Goal: Task Accomplishment & Management: Manage account settings

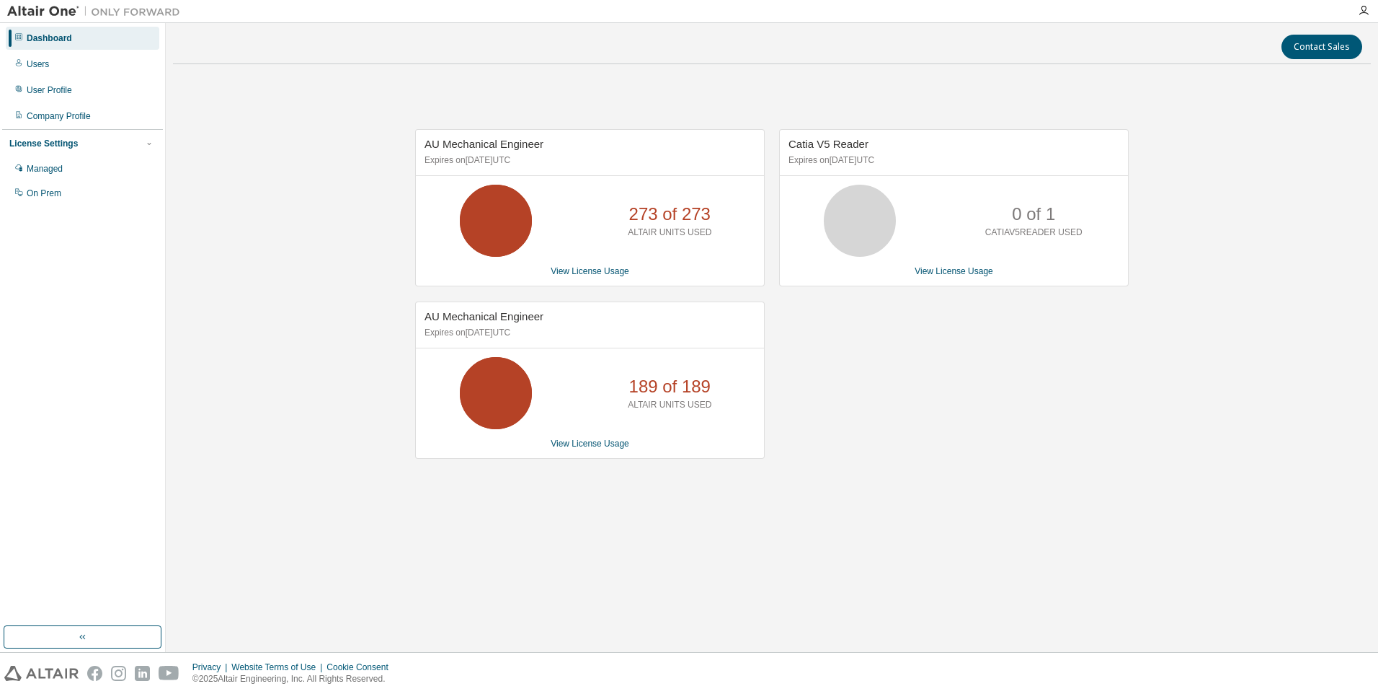
click at [923, 420] on div "Catia V5 Reader Expires on May 7, 2026 UTC 0 of 1 CATIAV5READER USED View Licen…" at bounding box center [947, 301] width 364 height 345
click at [87, 165] on div "Managed" at bounding box center [83, 168] width 154 height 23
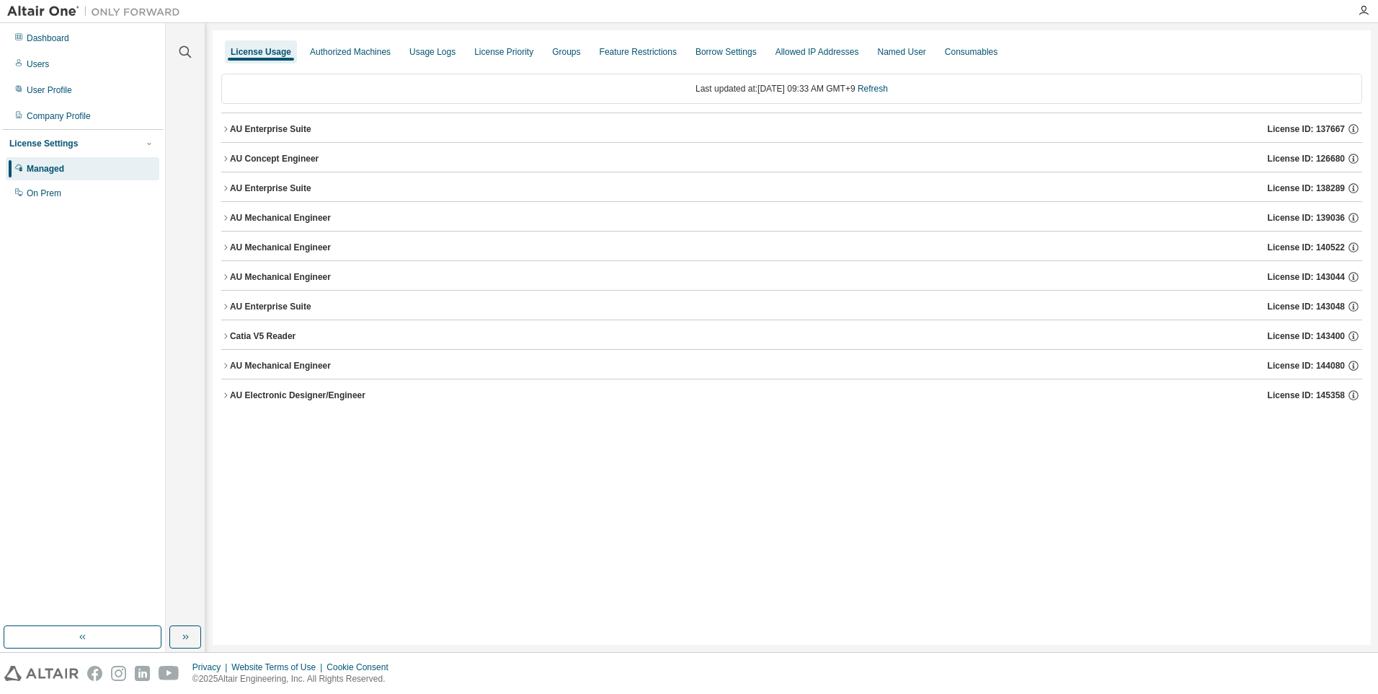
click at [57, 17] on img at bounding box center [97, 11] width 180 height 14
click at [99, 626] on button "button" at bounding box center [83, 636] width 158 height 23
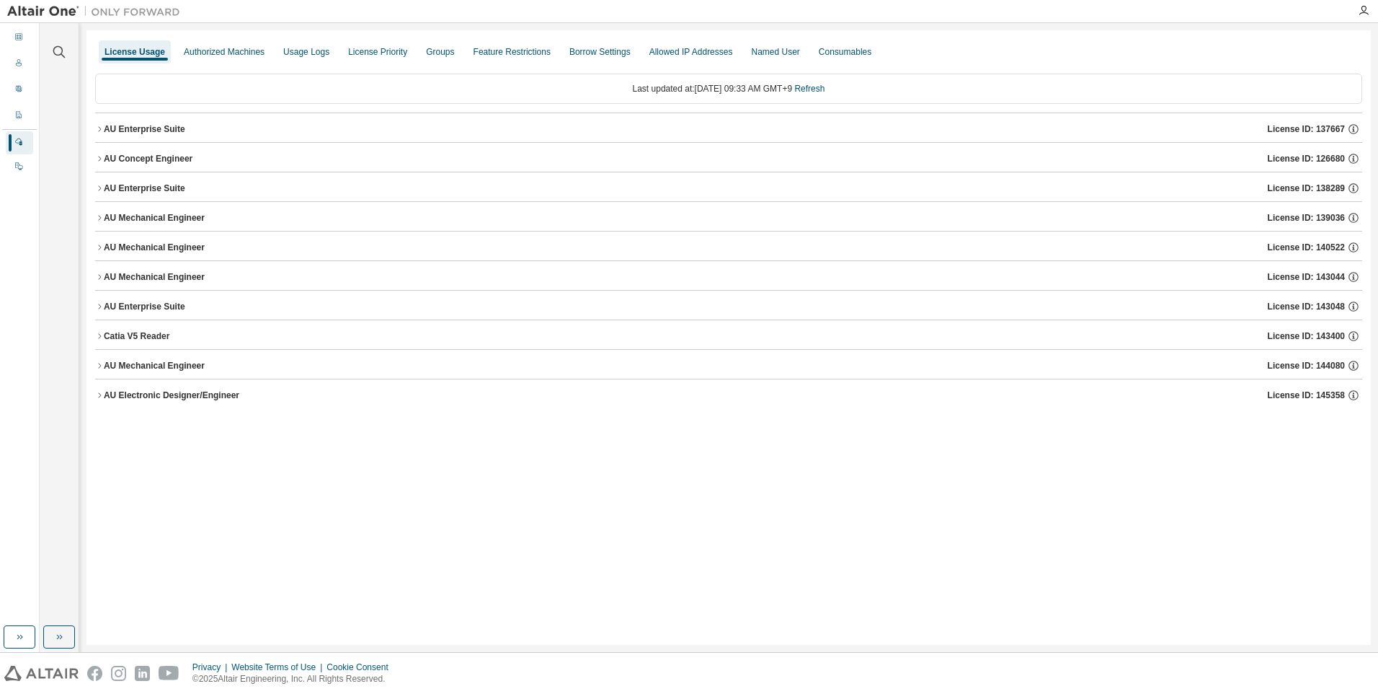
click at [99, 626] on div "License Usage Authorized Machines Usage Logs License Priority Groups Feature Re…" at bounding box center [729, 337] width 1285 height 614
click at [24, 642] on button "button" at bounding box center [20, 636] width 32 height 23
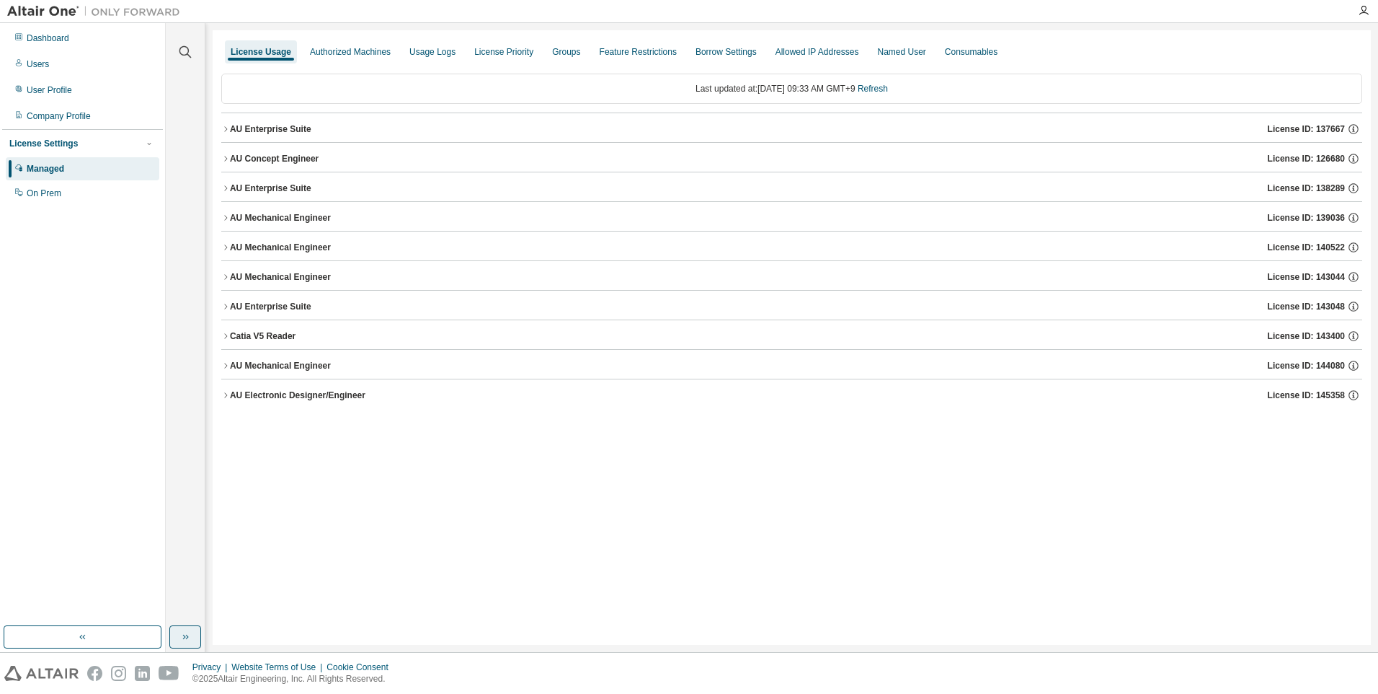
click at [187, 633] on icon "button" at bounding box center [186, 637] width 12 height 12
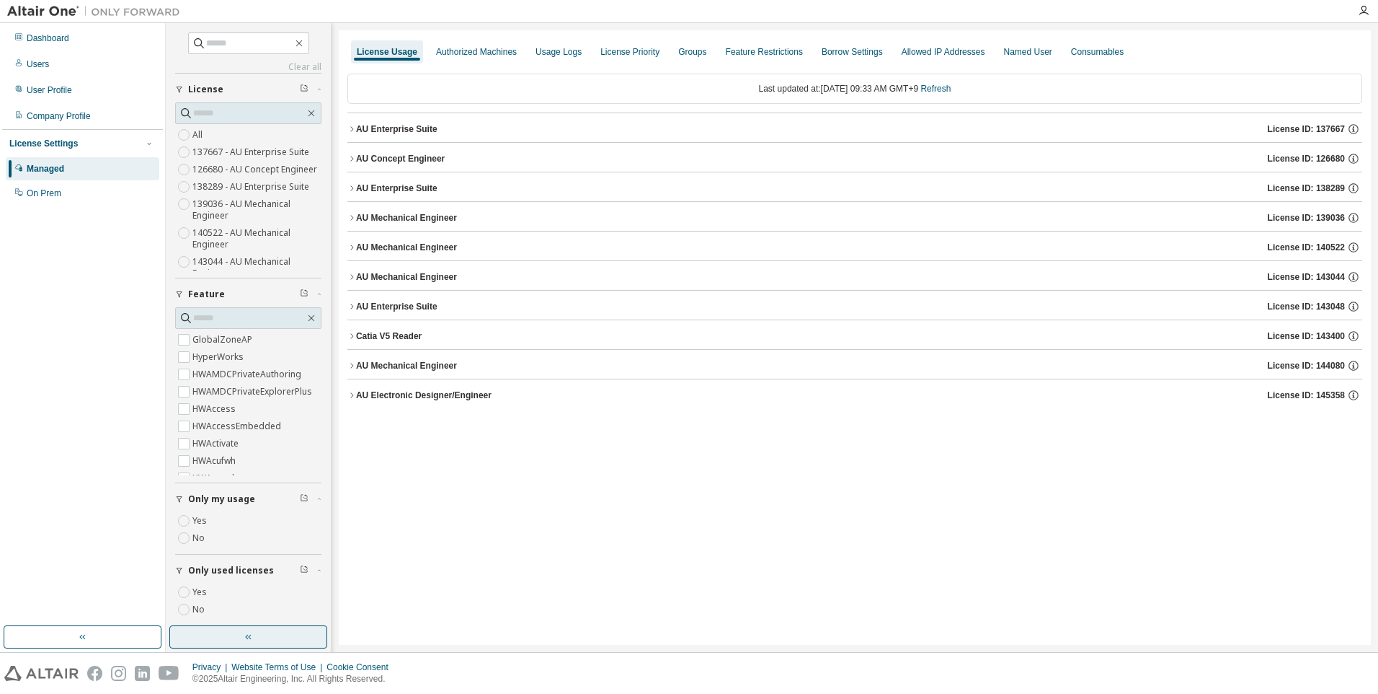
click at [187, 633] on button "button" at bounding box center [248, 636] width 158 height 23
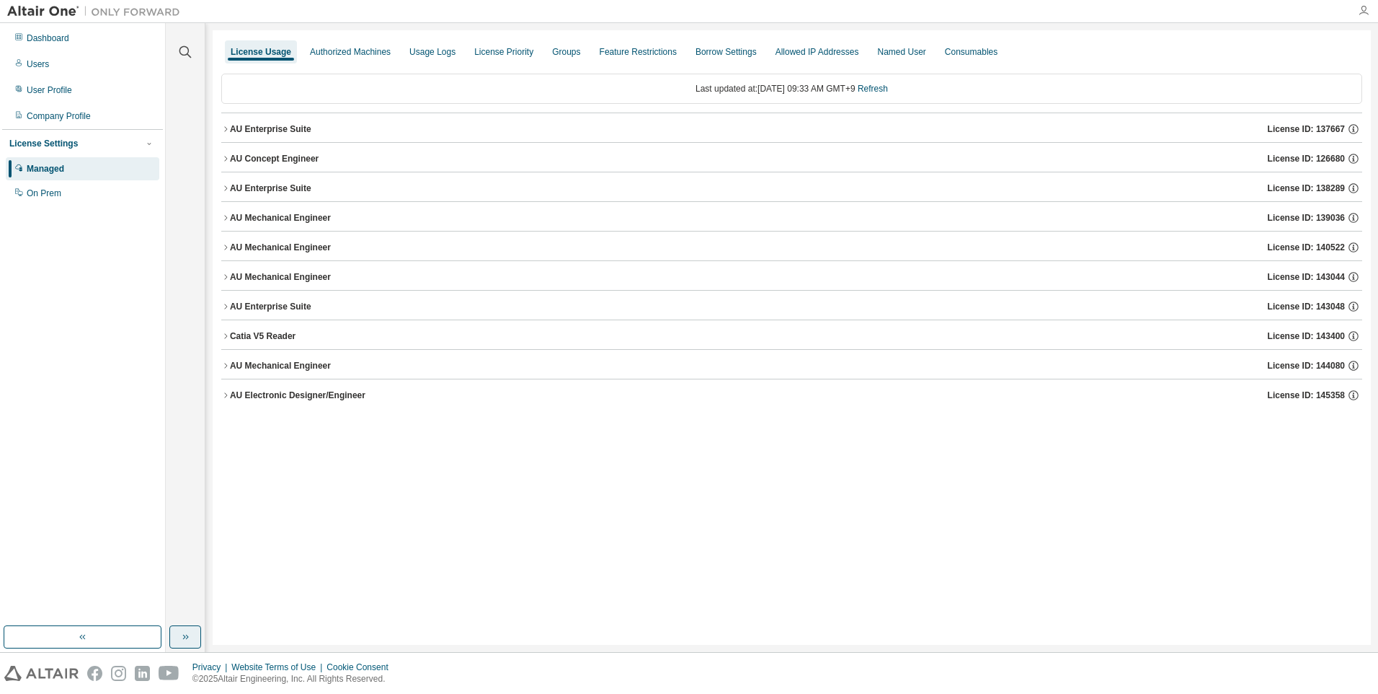
click at [1365, 12] on icon "button" at bounding box center [1364, 11] width 12 height 12
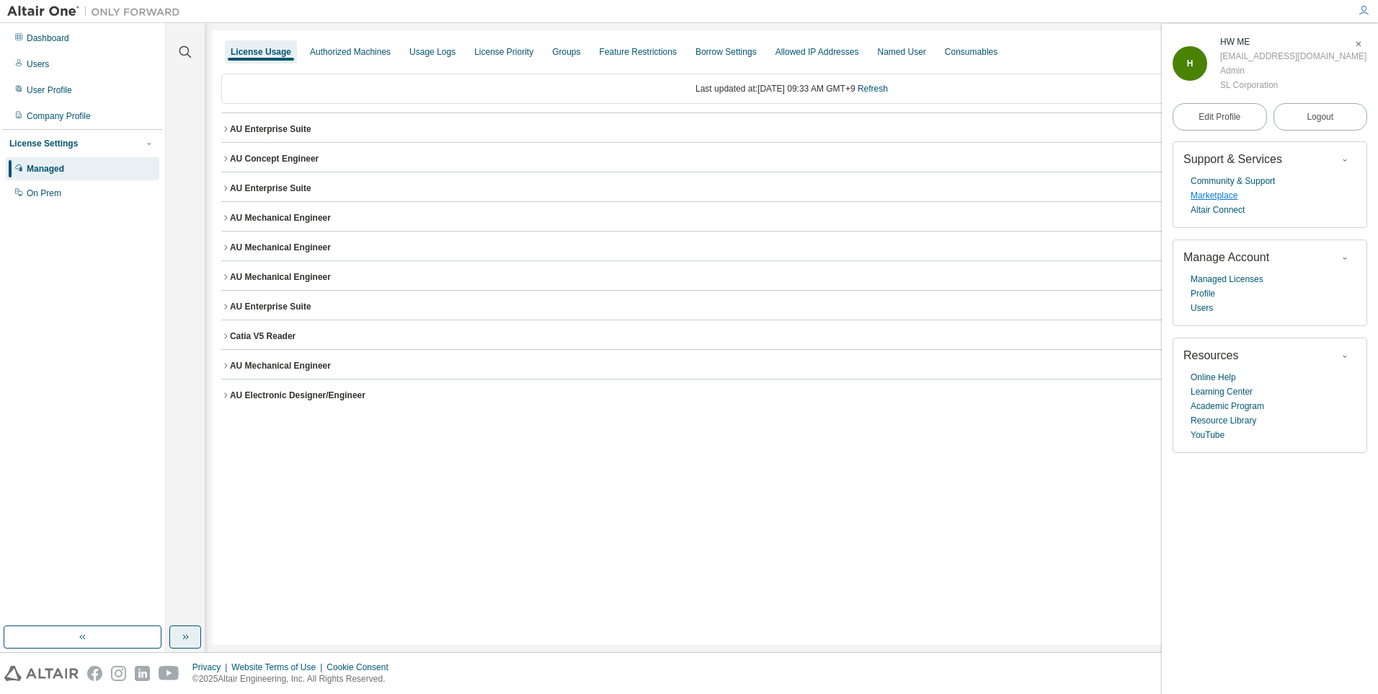
click at [1238, 197] on link "Marketplace" at bounding box center [1214, 195] width 47 height 14
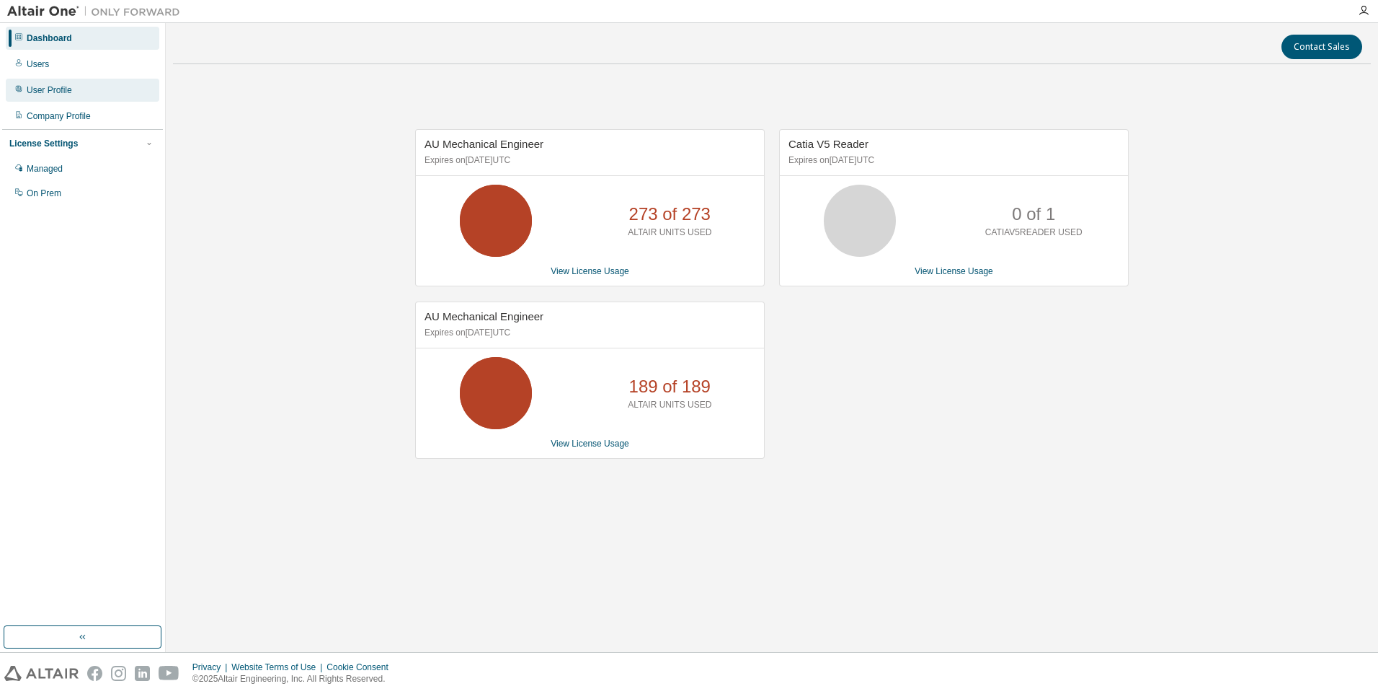
click at [62, 92] on div "User Profile" at bounding box center [49, 90] width 45 height 12
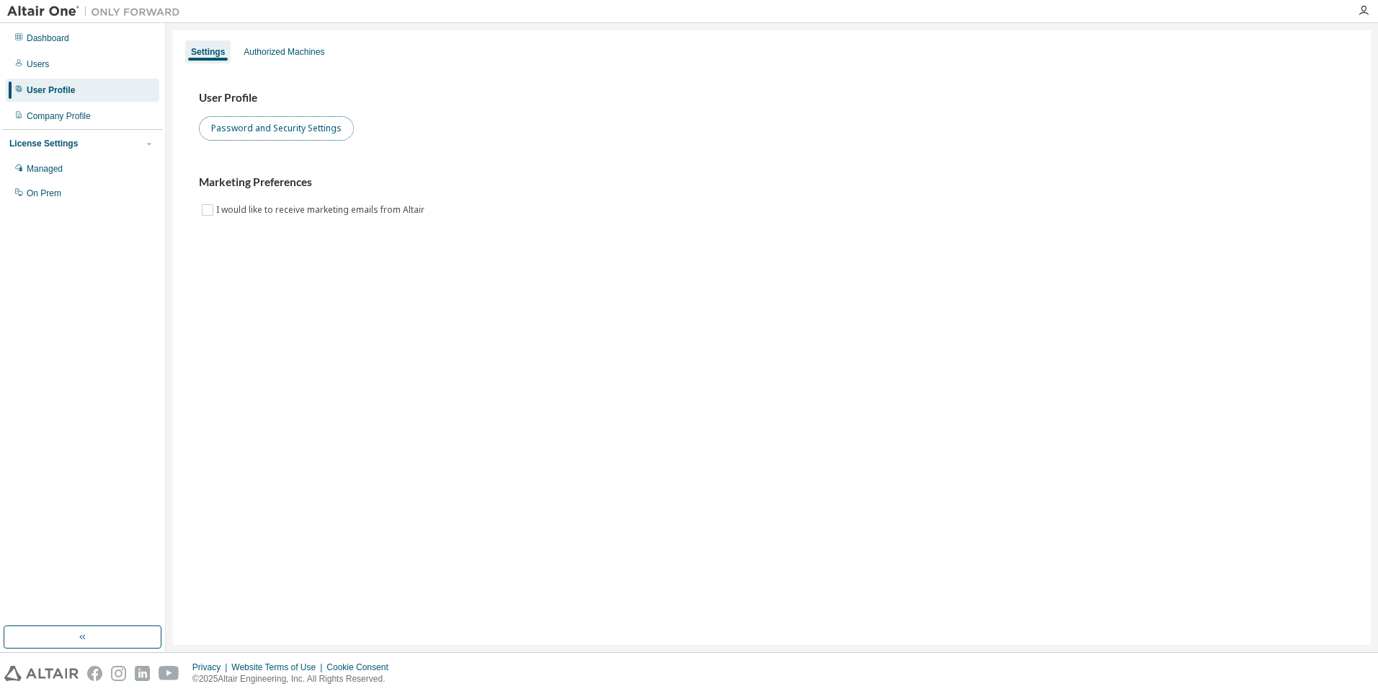
click at [264, 138] on button "Password and Security Settings" at bounding box center [276, 128] width 155 height 25
click at [291, 251] on div "User Profile Password and Security Settings Marketing Preferences I would like …" at bounding box center [772, 163] width 1181 height 197
click at [270, 61] on div "Authorized Machines" at bounding box center [284, 51] width 92 height 23
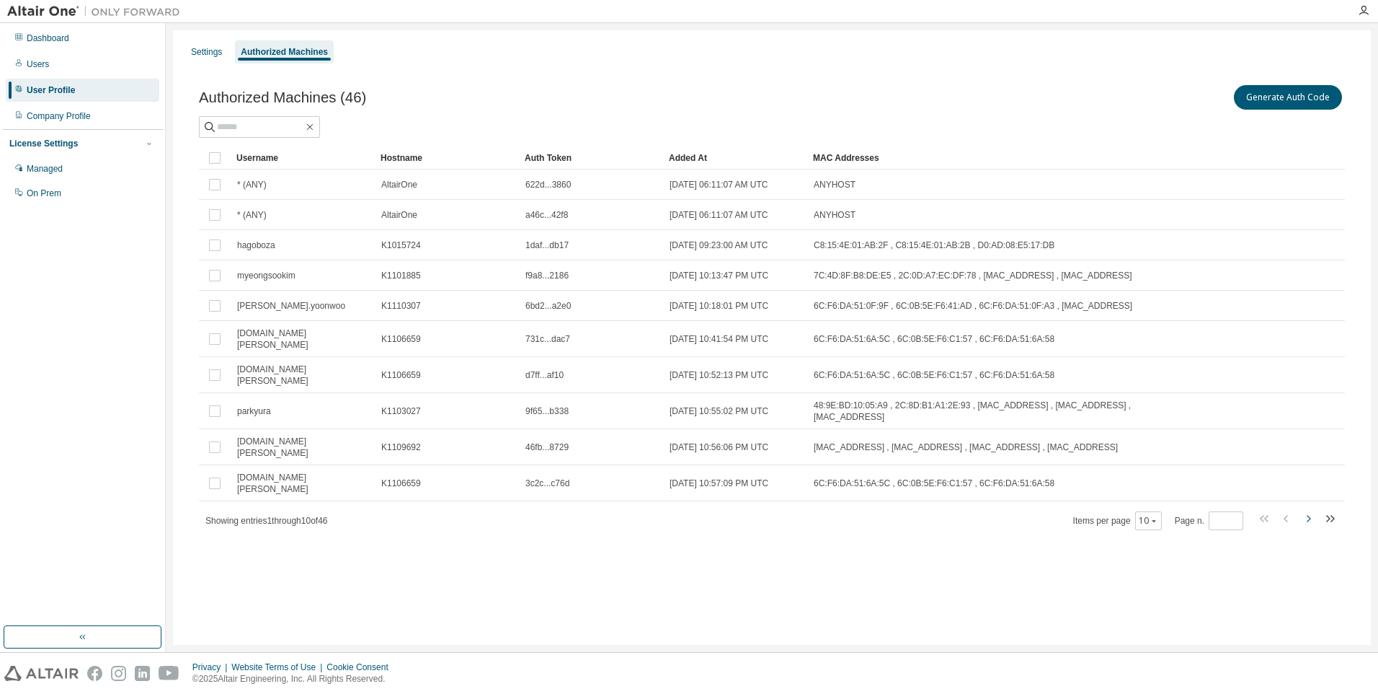
click at [1304, 510] on icon "button" at bounding box center [1308, 518] width 17 height 17
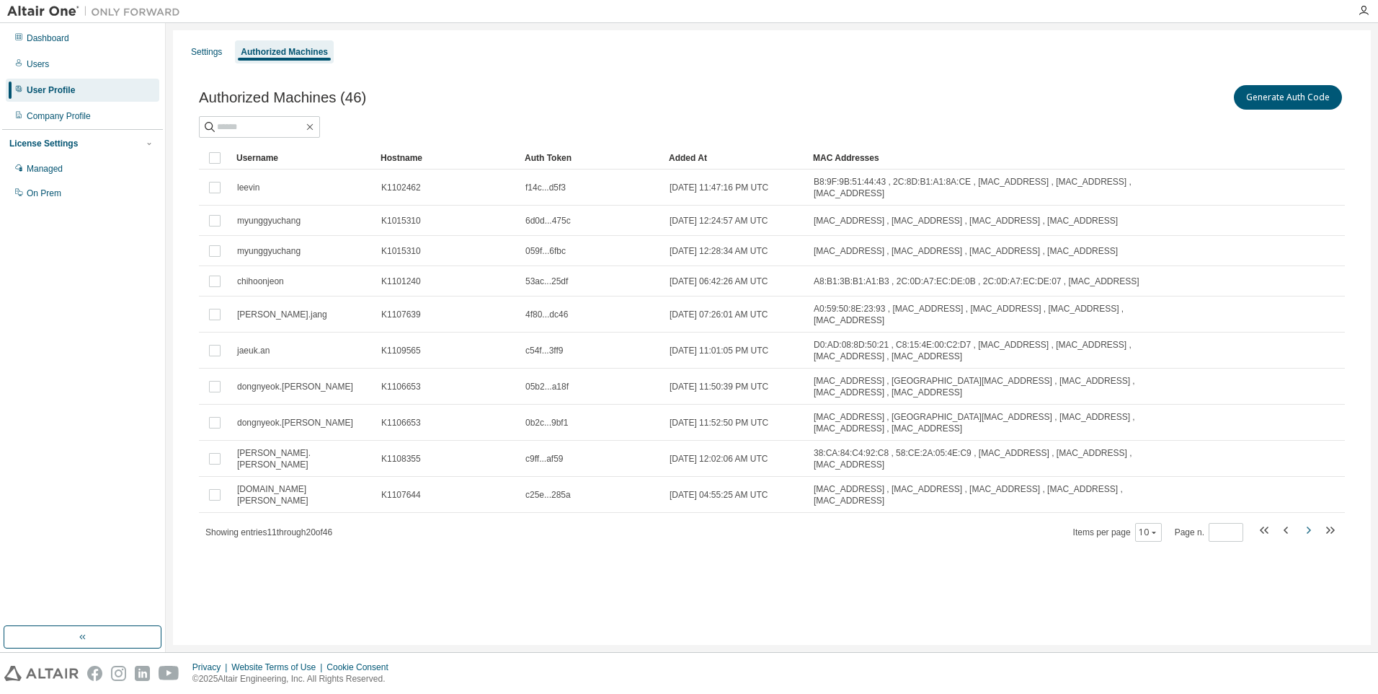
click at [1304, 521] on icon "button" at bounding box center [1308, 529] width 17 height 17
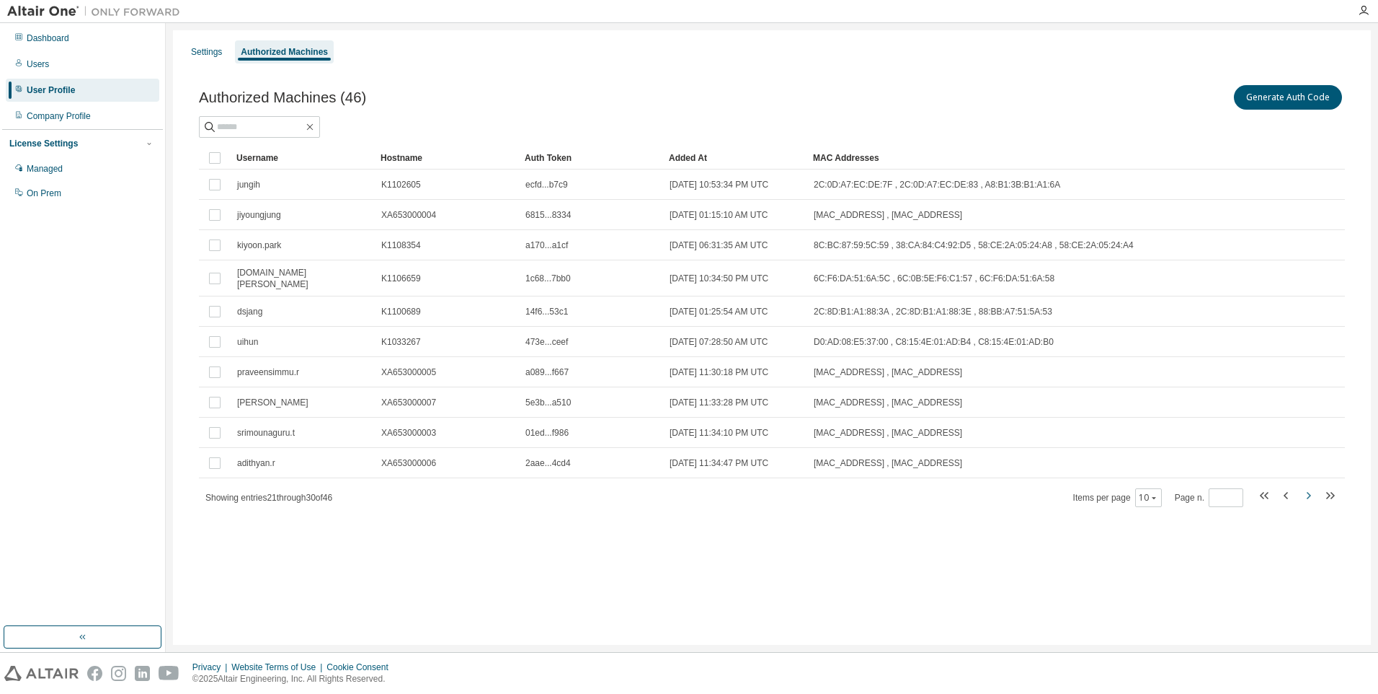
click at [1304, 492] on icon "button" at bounding box center [1308, 495] width 17 height 17
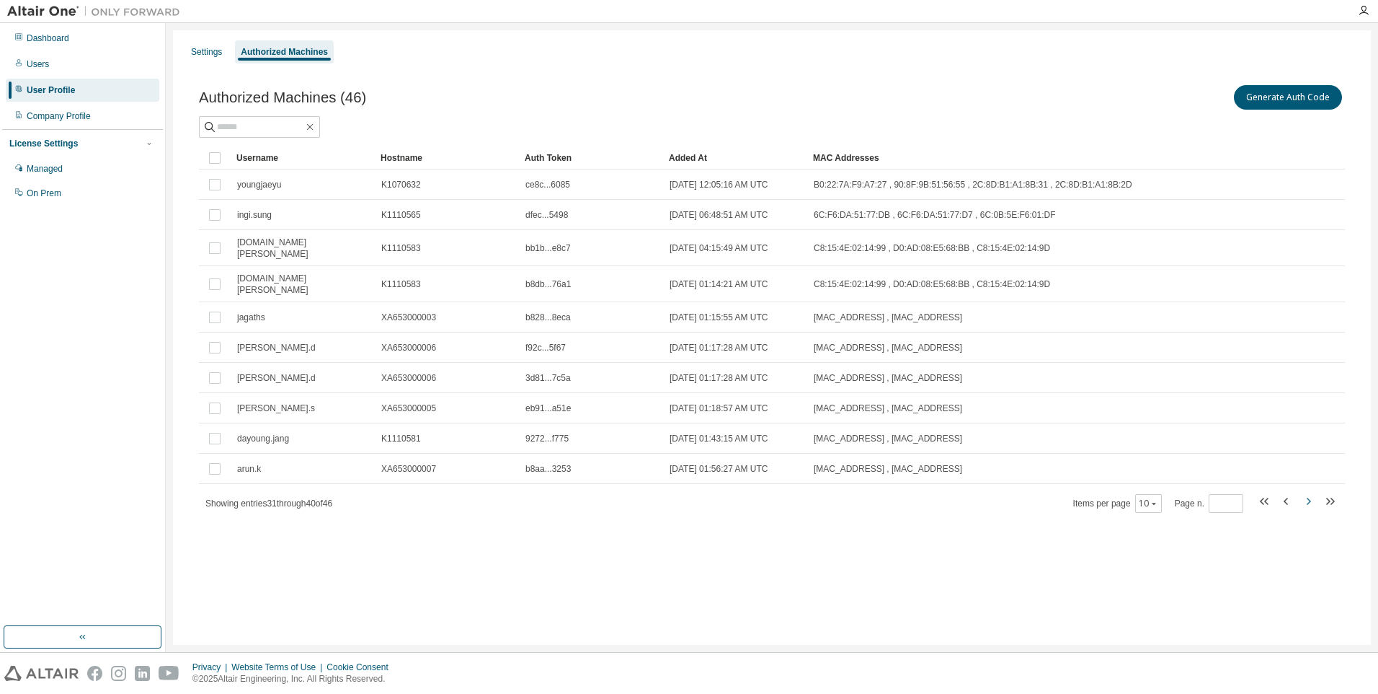
click at [1304, 492] on icon "button" at bounding box center [1308, 500] width 17 height 17
type input "*"
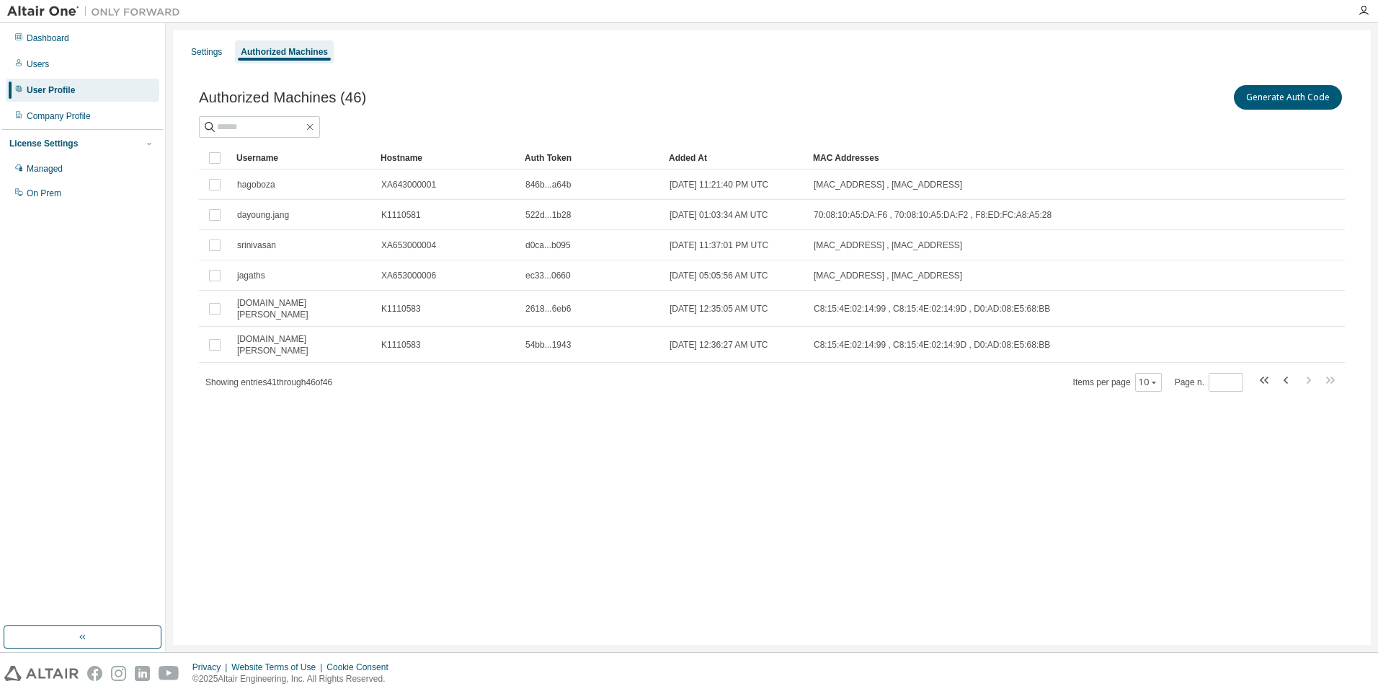
click at [516, 425] on div "Settings Authorized Machines Authorized Machines (46) Generate Auth Code Clear …" at bounding box center [772, 337] width 1198 height 614
click at [588, 473] on div "Settings Authorized Machines Authorized Machines (46) Generate Auth Code Clear …" at bounding box center [772, 337] width 1198 height 614
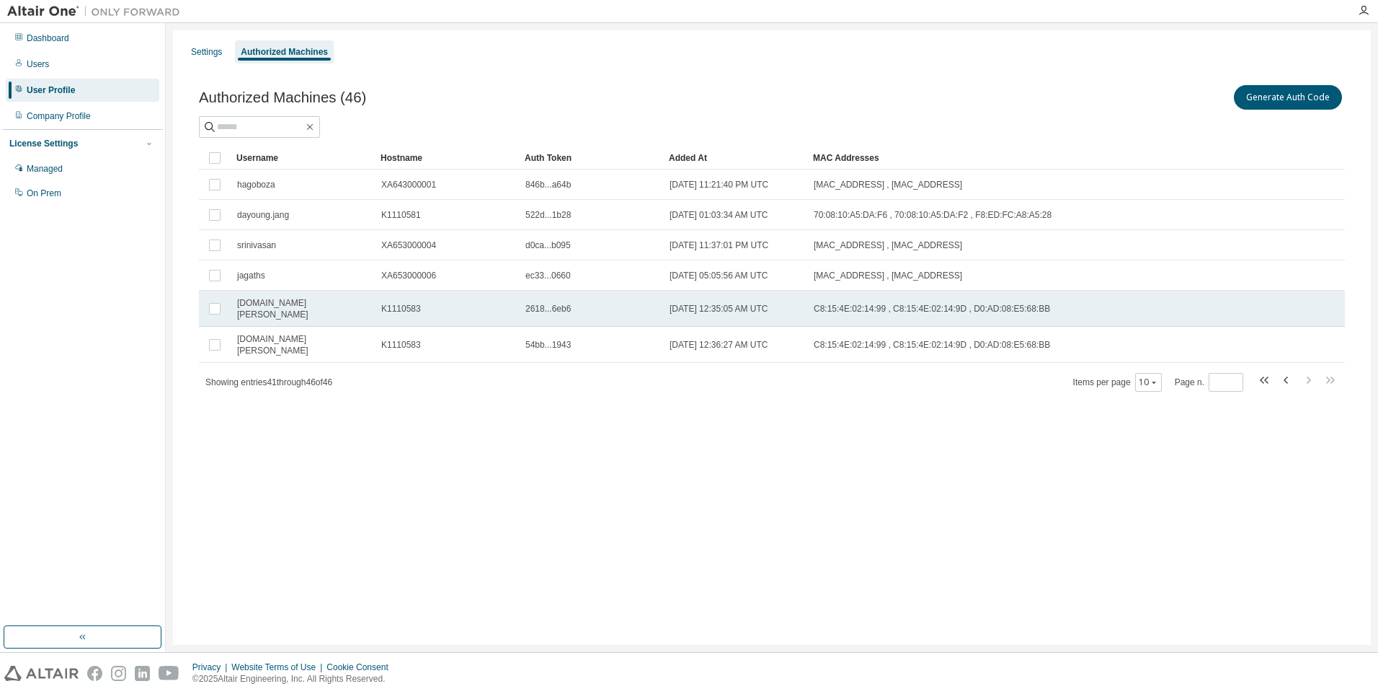
click at [544, 305] on span "2618...6eb6" at bounding box center [548, 309] width 45 height 12
click at [791, 306] on div "[DATE] 12:35:05 AM UTC" at bounding box center [735, 309] width 131 height 12
click at [531, 303] on span "2618...6eb6" at bounding box center [548, 309] width 45 height 12
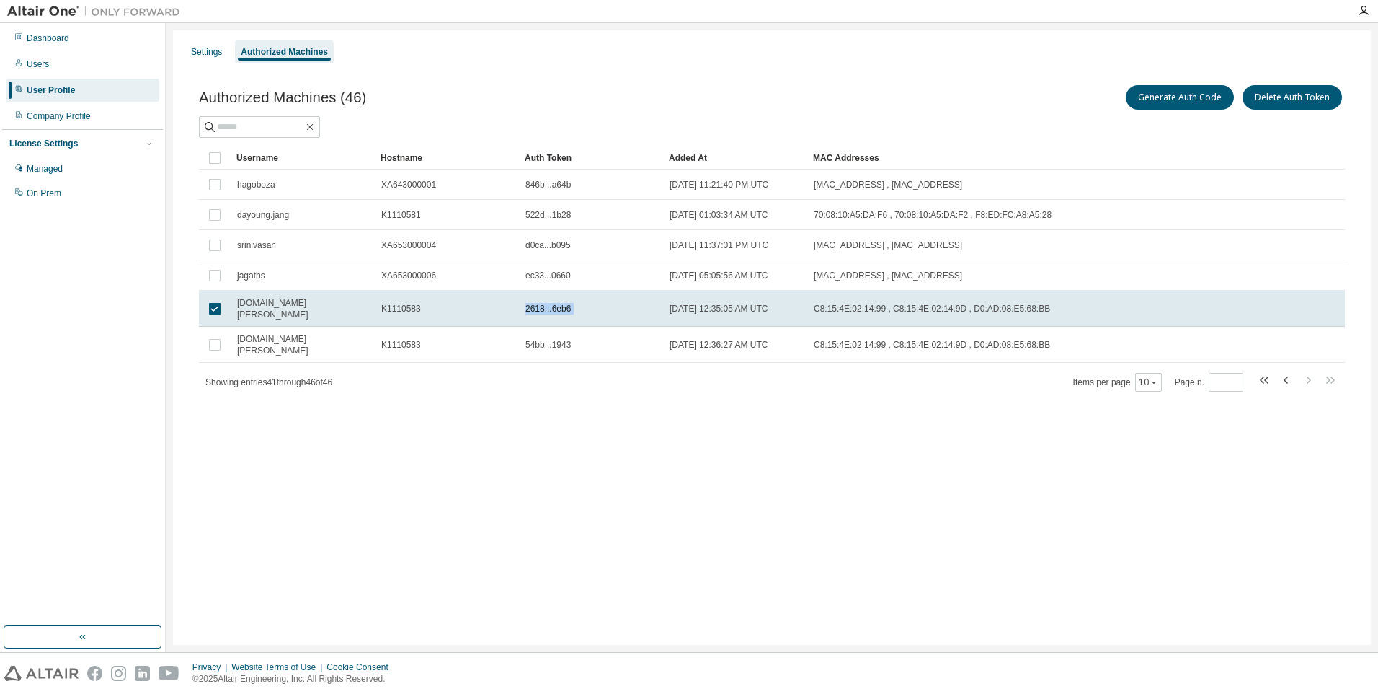
click at [531, 303] on span "2618...6eb6" at bounding box center [548, 309] width 45 height 12
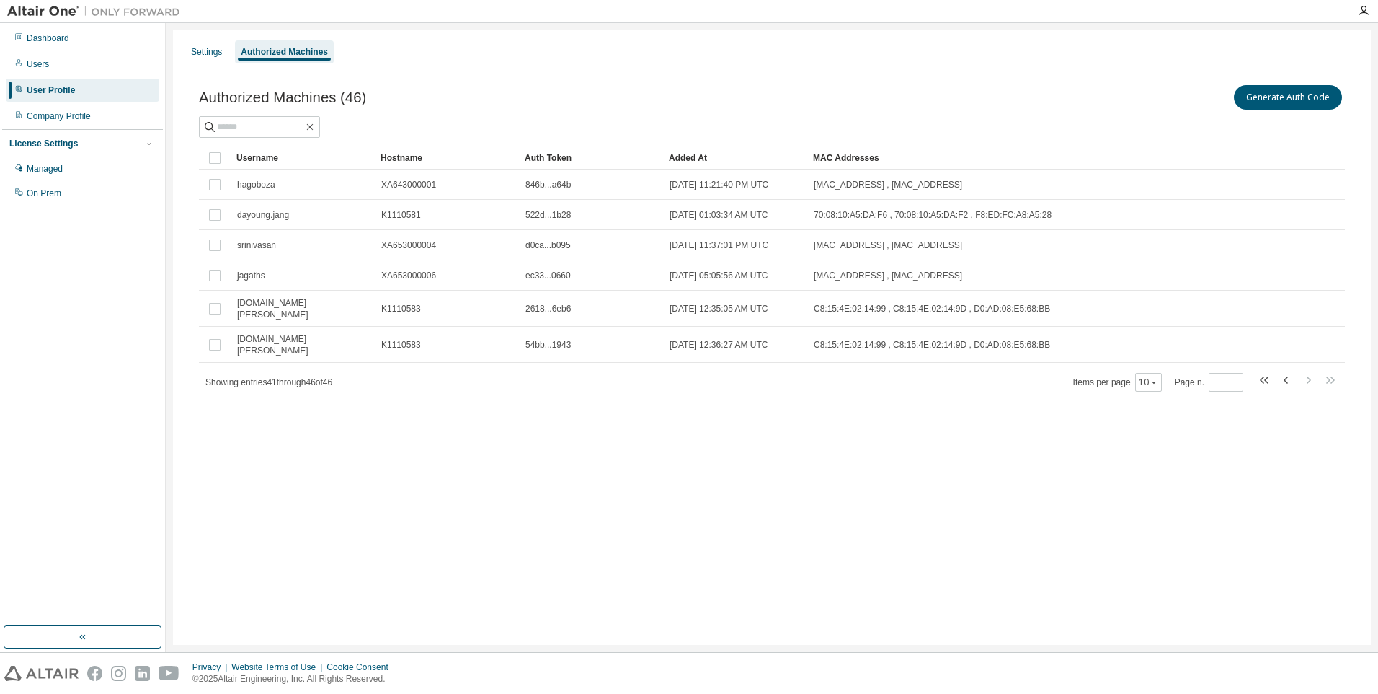
click at [588, 403] on div "Authorized Machines (46) Generate Auth Code Clear Load Save Save As Field Opera…" at bounding box center [772, 247] width 1181 height 365
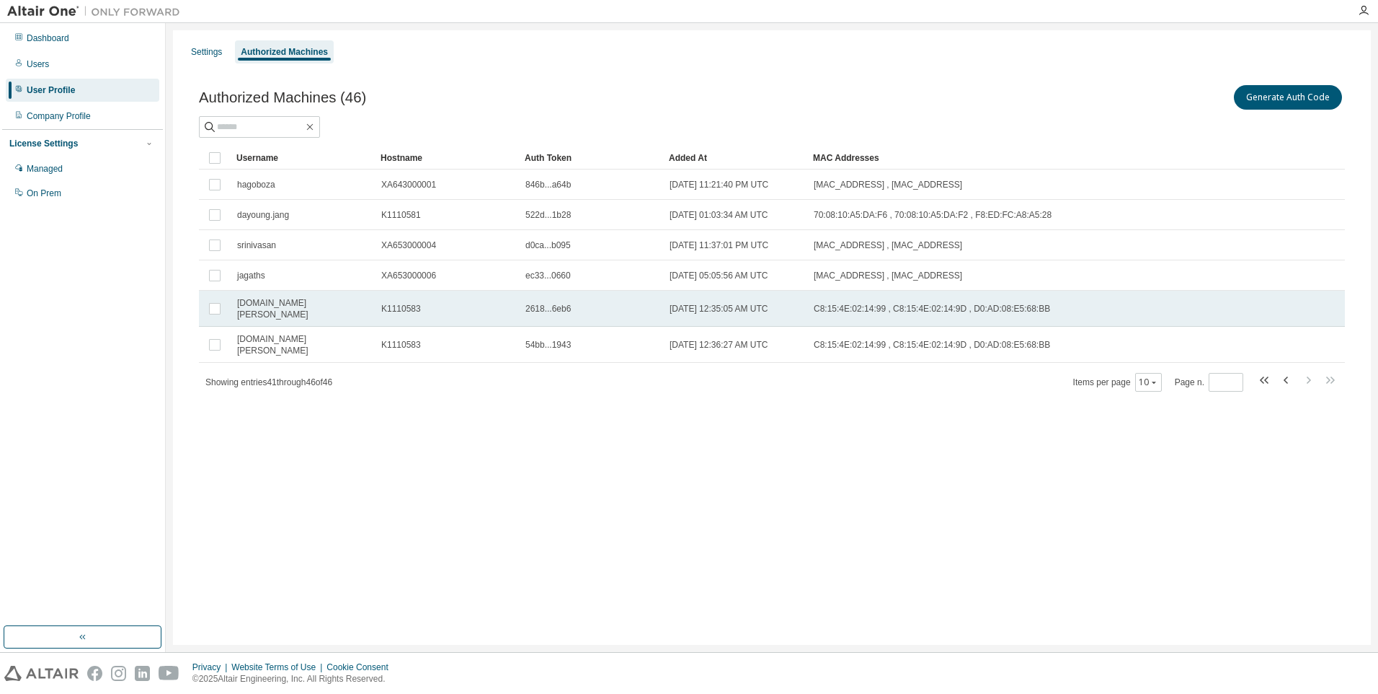
click at [607, 314] on td "2618...6eb6" at bounding box center [591, 309] width 144 height 36
click at [1218, 104] on button "Generate Auth Code" at bounding box center [1180, 97] width 108 height 25
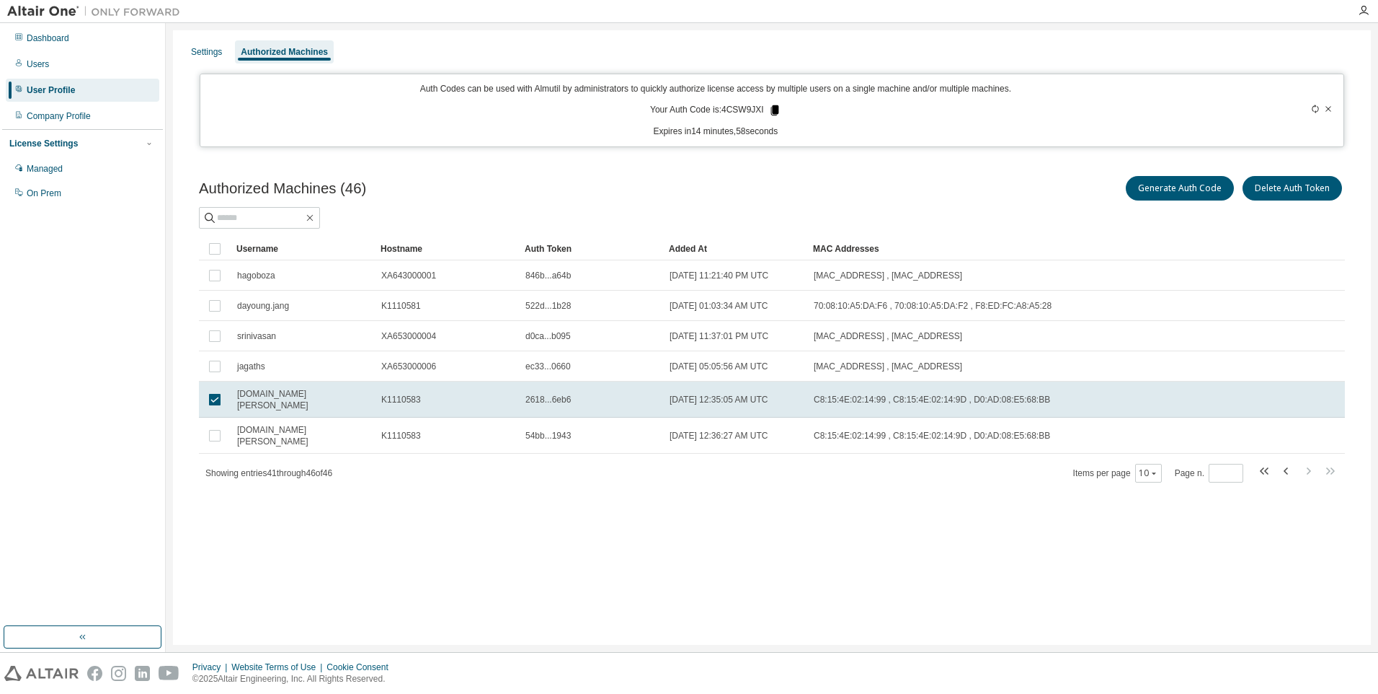
click at [775, 112] on icon at bounding box center [775, 110] width 8 height 10
click at [774, 110] on icon at bounding box center [775, 110] width 8 height 10
drag, startPoint x: 691, startPoint y: 110, endPoint x: 730, endPoint y: 115, distance: 40.1
click at [730, 115] on p "Your Auth Code is: 4CSW9JXI" at bounding box center [715, 110] width 131 height 13
drag, startPoint x: 730, startPoint y: 115, endPoint x: 724, endPoint y: 99, distance: 17.1
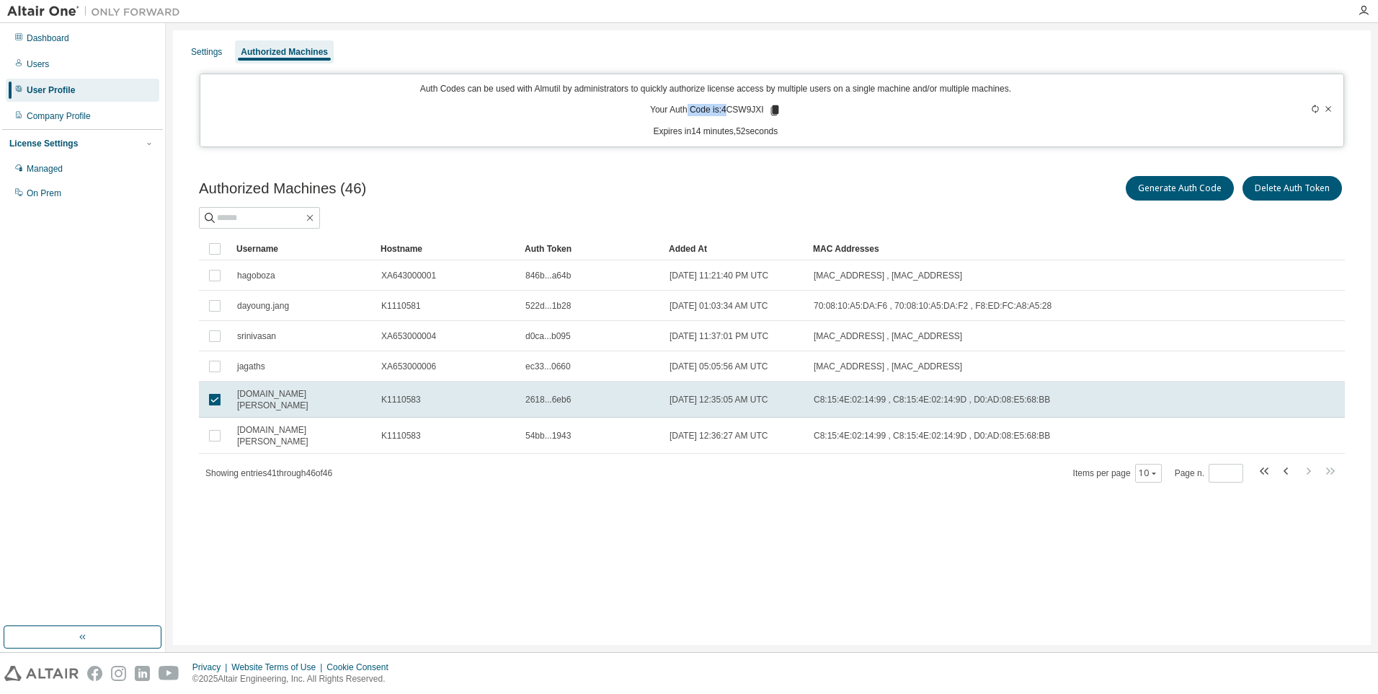
click at [725, 127] on p "Expires in 14 minutes, 52 seconds" at bounding box center [716, 131] width 1014 height 12
click at [724, 99] on div "Auth Codes can be used with Almutil by administrators to quickly authorize lice…" at bounding box center [716, 110] width 1014 height 55
drag, startPoint x: 724, startPoint y: 112, endPoint x: 765, endPoint y: 116, distance: 41.3
click at [765, 116] on p "Your Auth Code is: 4CSW9JXI" at bounding box center [715, 110] width 131 height 13
copy p "4CSW9JXI"
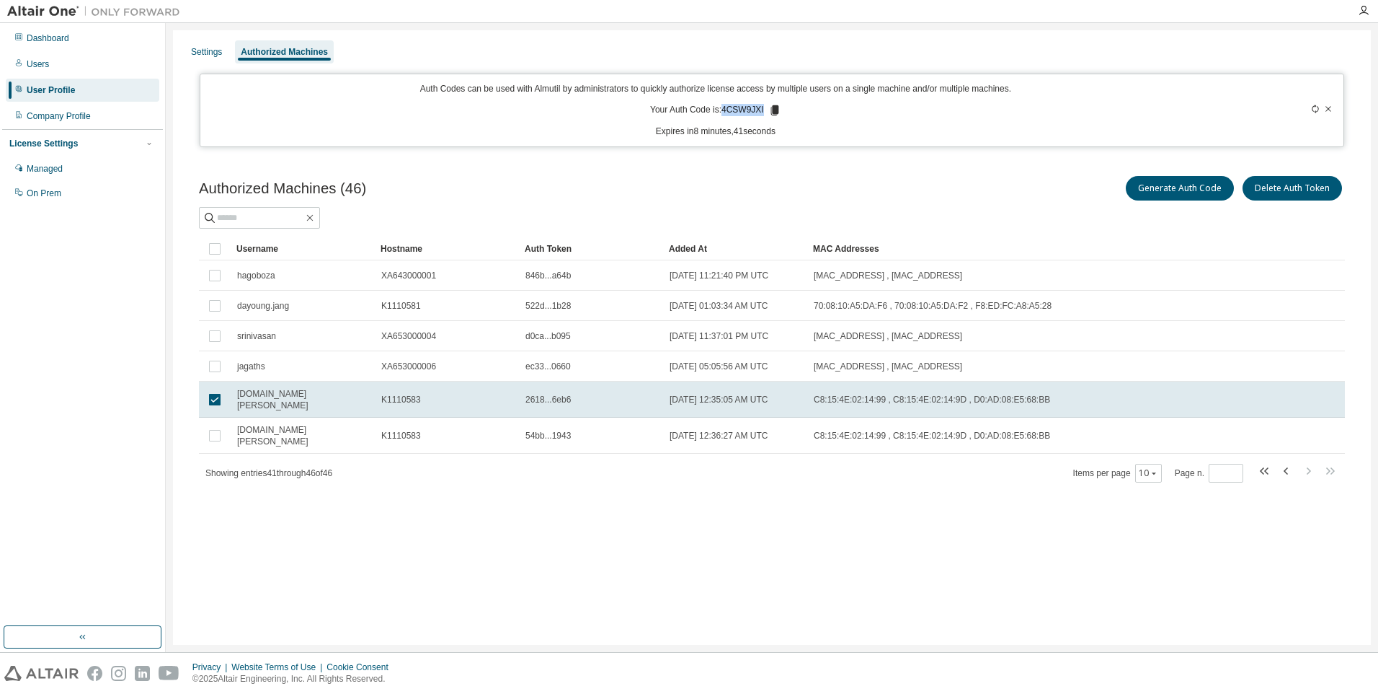
drag, startPoint x: 472, startPoint y: 656, endPoint x: 490, endPoint y: 632, distance: 30.4
click at [472, 656] on div "Privacy Website Terms of Use Cookie Consent © 2025 Altair Engineering, Inc. All…" at bounding box center [689, 672] width 1378 height 41
click at [503, 604] on div "Settings Authorized Machines Auth Codes can be used with Almutil by administrat…" at bounding box center [772, 337] width 1198 height 614
drag, startPoint x: 556, startPoint y: 577, endPoint x: 569, endPoint y: 552, distance: 29.0
click at [567, 559] on div "Settings Authorized Machines Auth Codes can be used with Almutil by administrat…" at bounding box center [772, 337] width 1198 height 614
